Goal: Navigation & Orientation: Go to known website

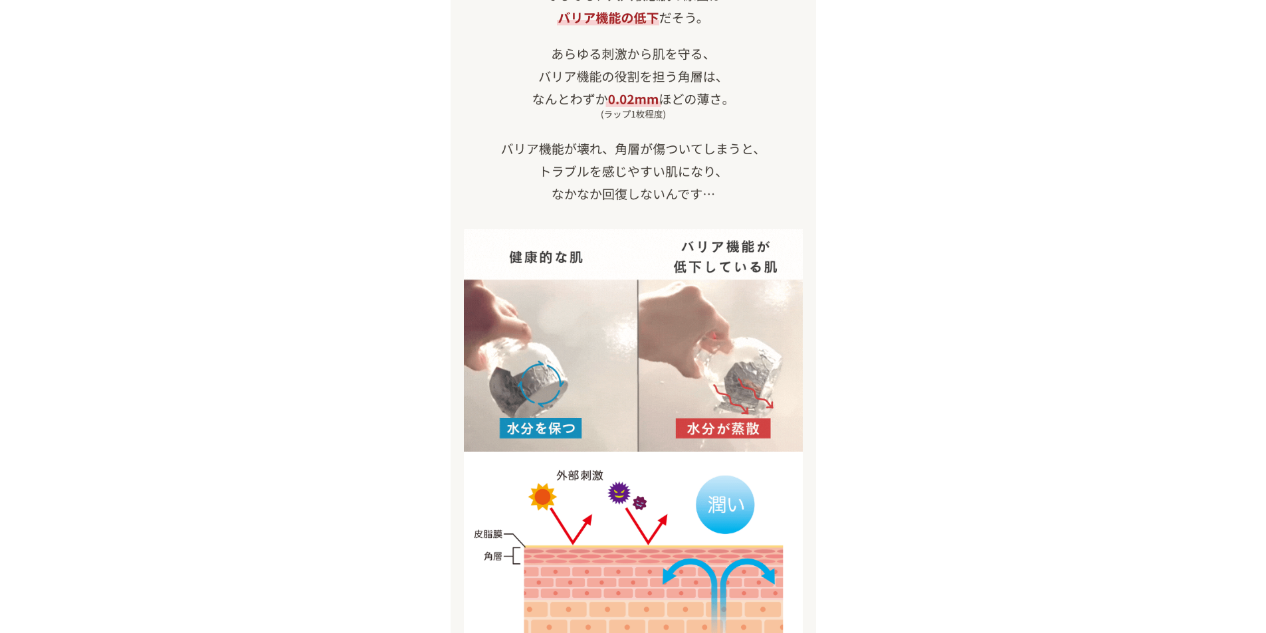
scroll to position [1329, 0]
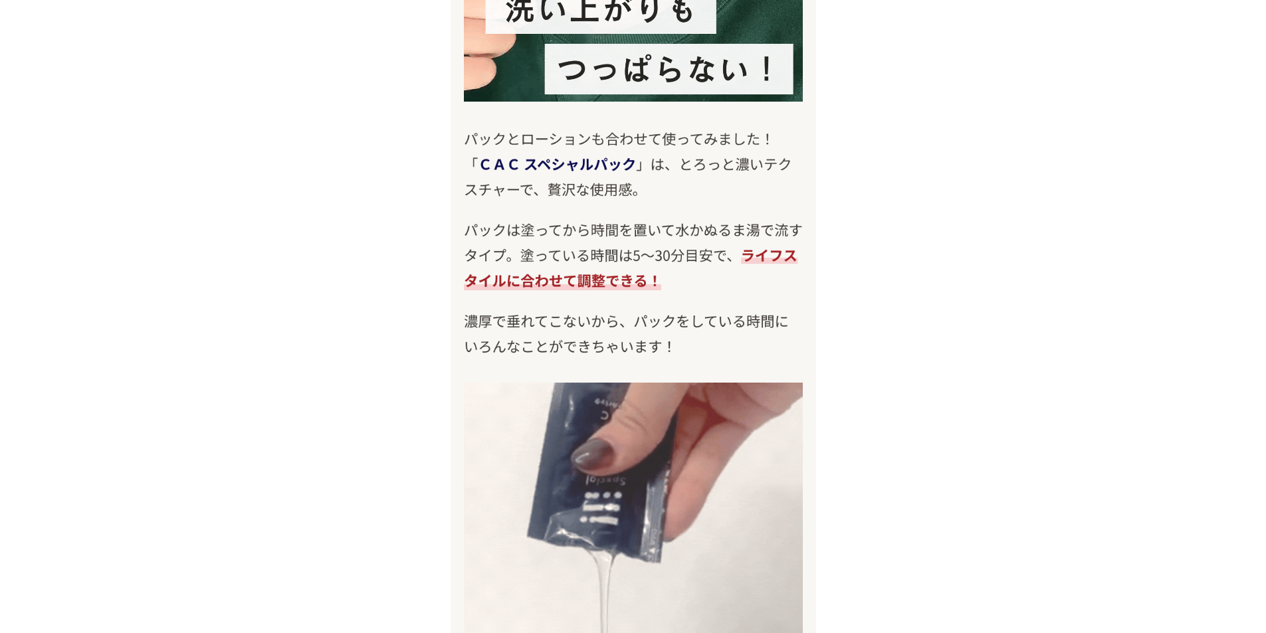
scroll to position [8575, 0]
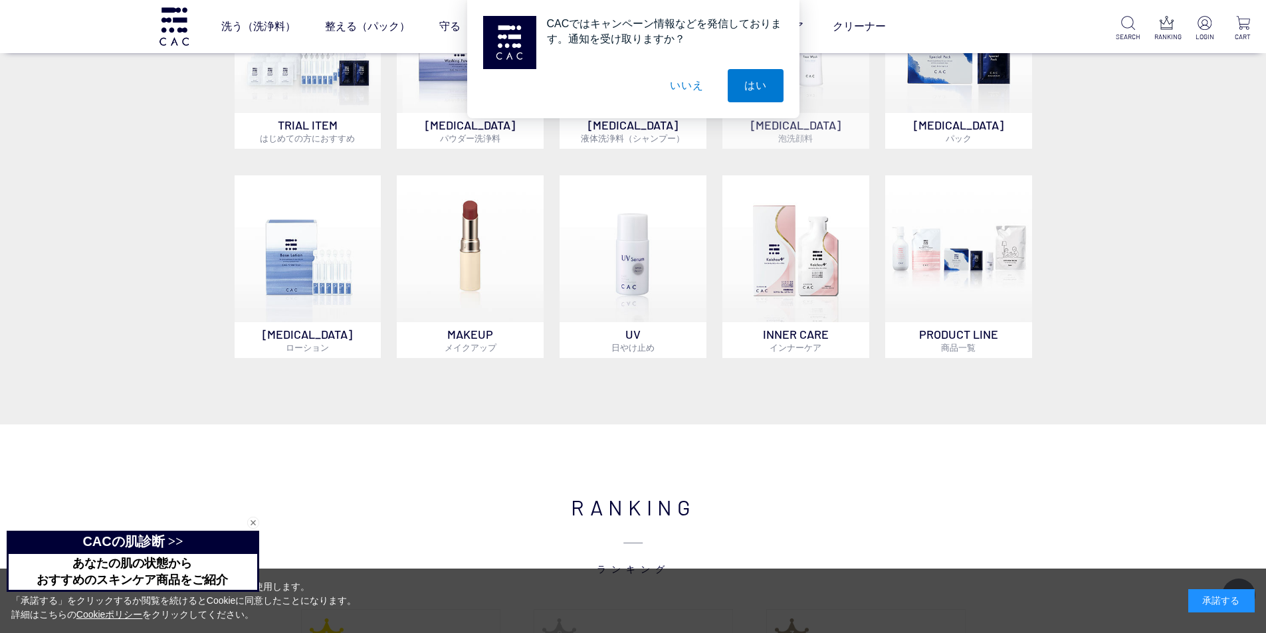
scroll to position [1064, 0]
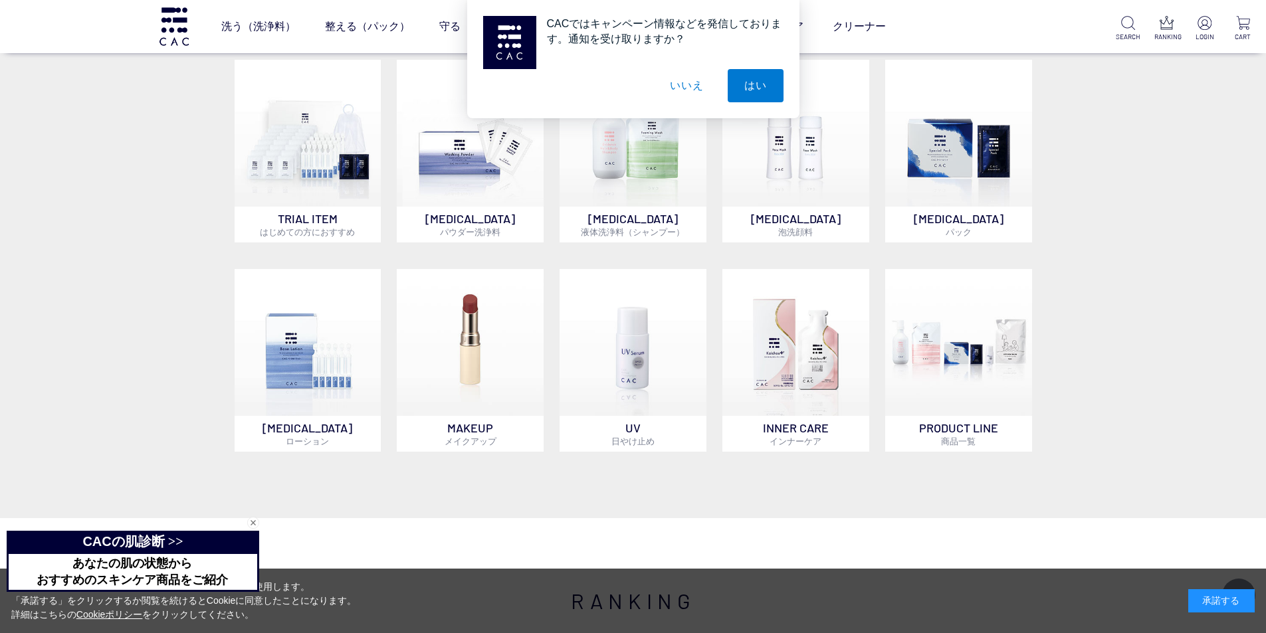
click at [685, 93] on button "いいえ" at bounding box center [686, 85] width 66 height 33
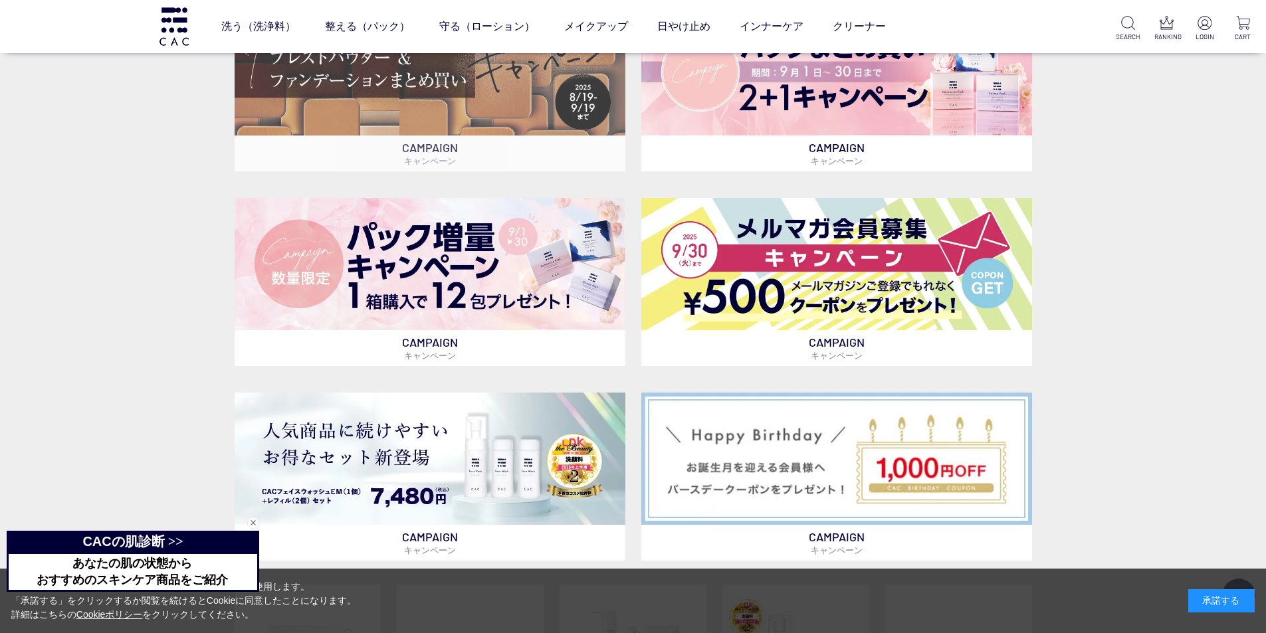
scroll to position [532, 0]
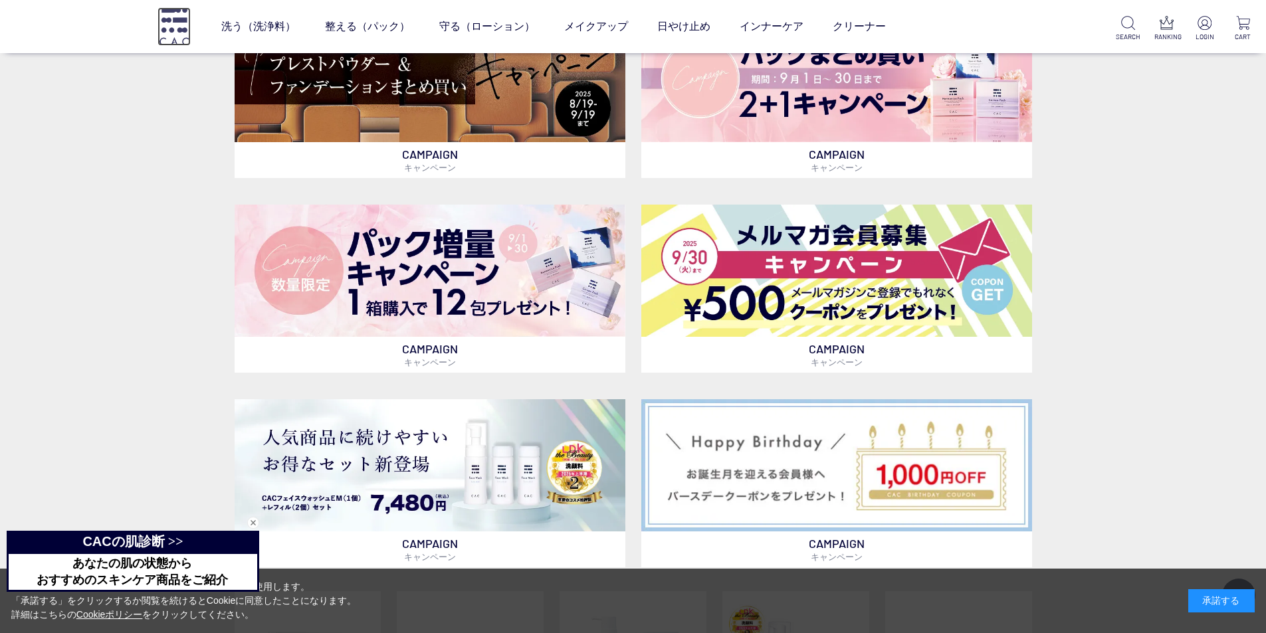
click at [169, 16] on img at bounding box center [174, 26] width 33 height 38
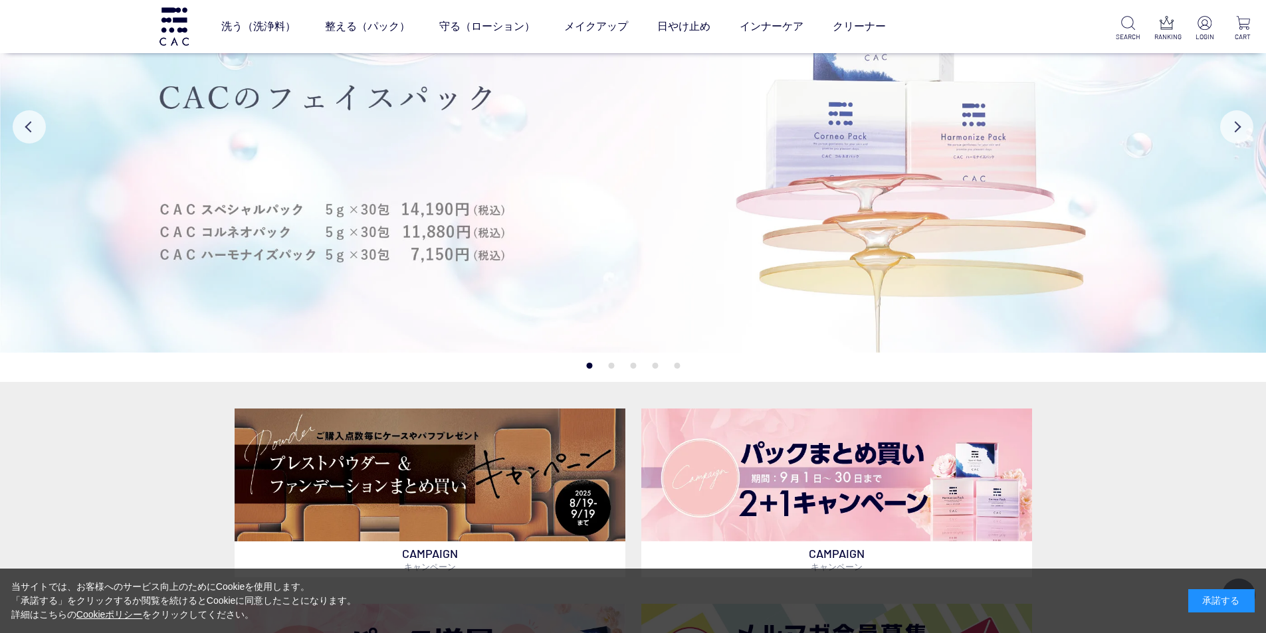
scroll to position [133, 0]
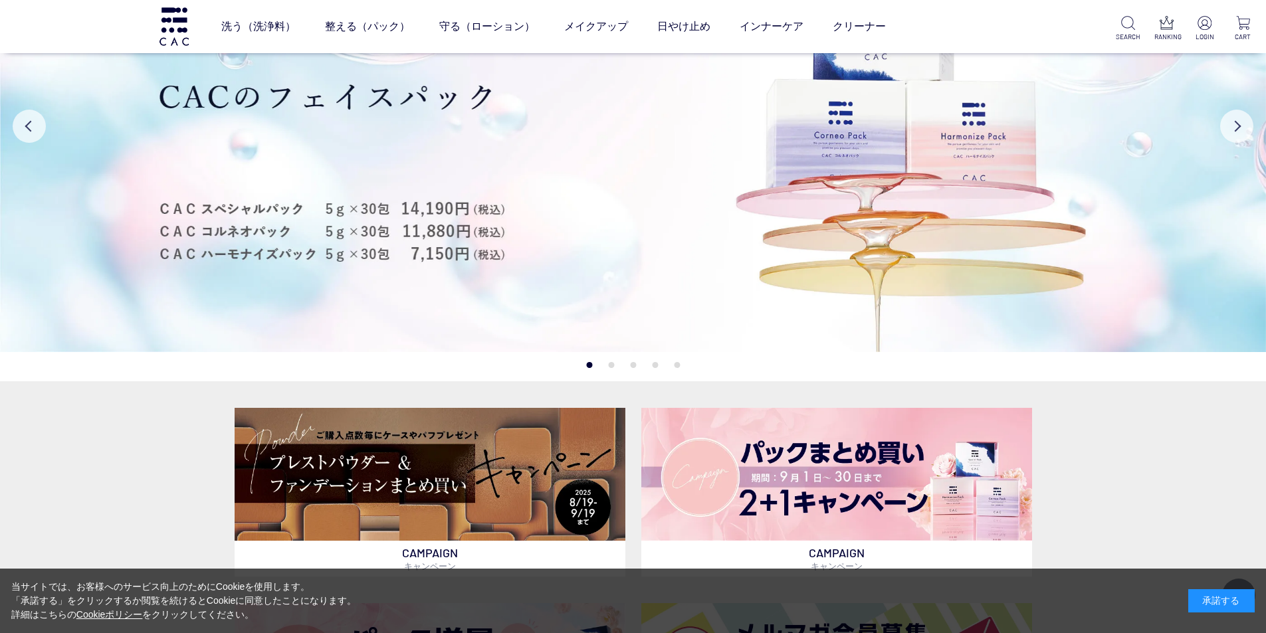
click at [1201, 598] on div "承諾する" at bounding box center [1222, 601] width 66 height 23
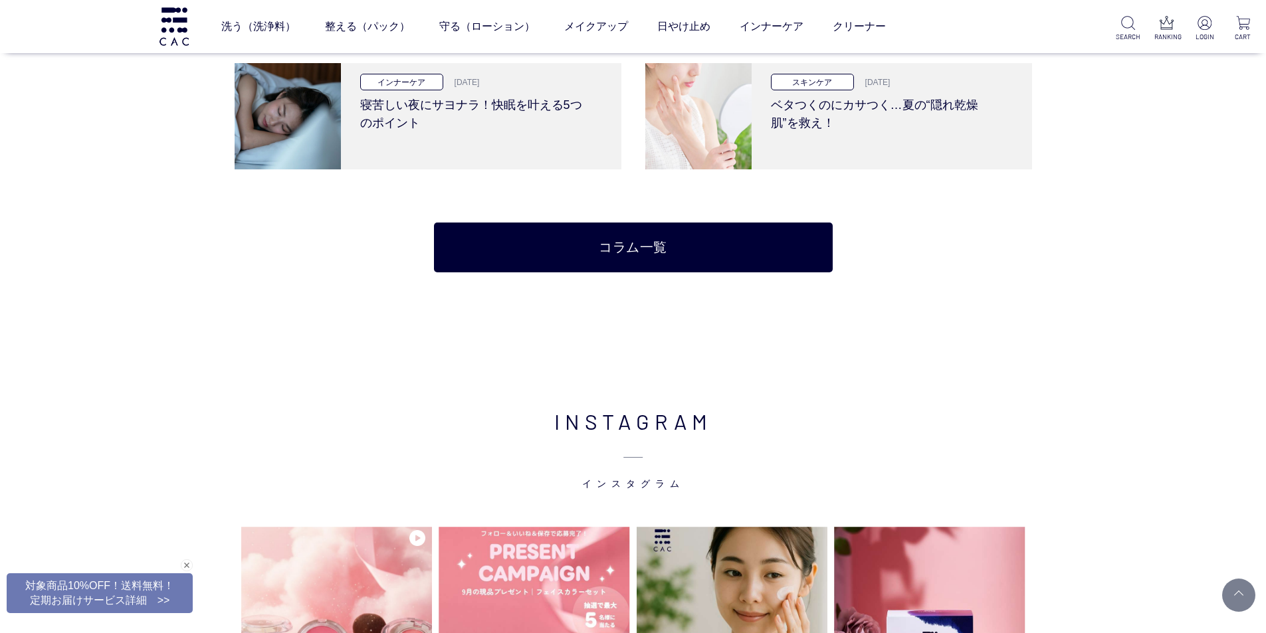
scroll to position [3191, 0]
